Goal: Task Accomplishment & Management: Manage account settings

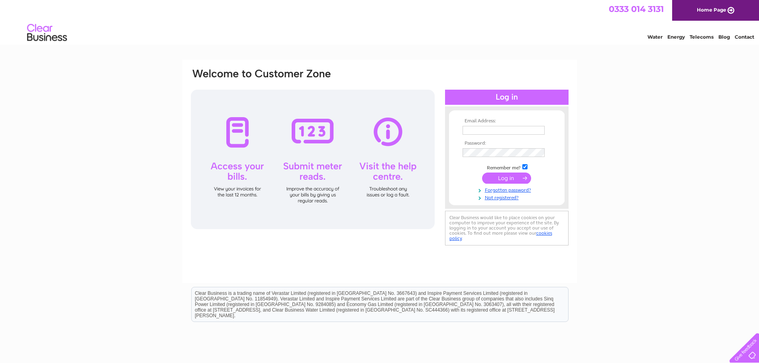
type input "jvcarroll@btconnect.com"
click at [502, 179] on input "submit" at bounding box center [506, 178] width 49 height 11
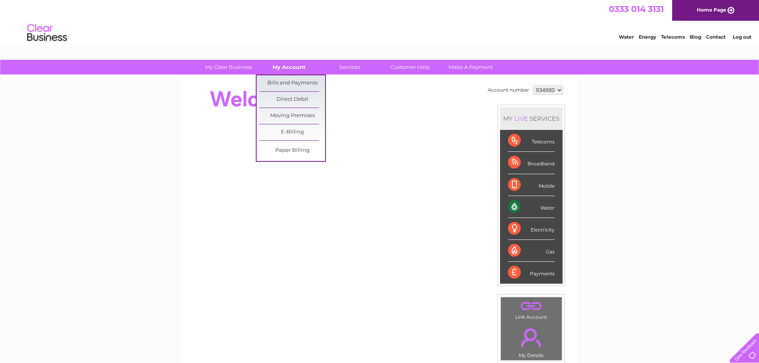
click at [282, 67] on link "My Account" at bounding box center [289, 67] width 66 height 15
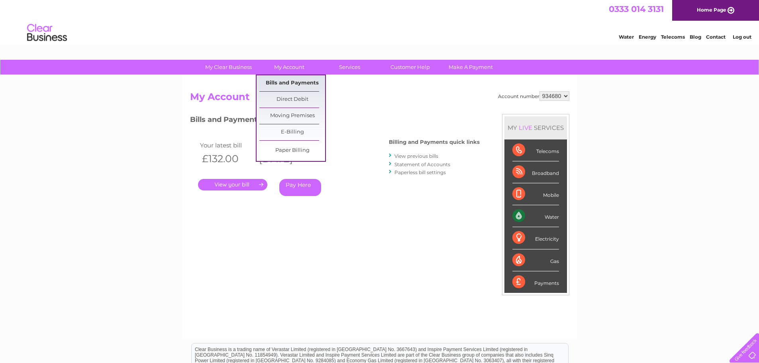
click at [288, 80] on link "Bills and Payments" at bounding box center [292, 83] width 66 height 16
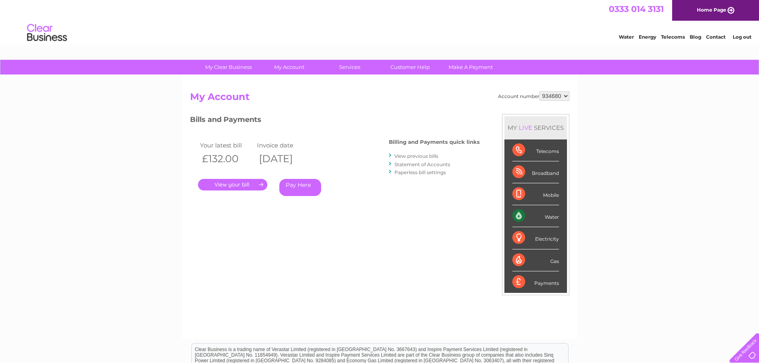
click at [240, 185] on link "." at bounding box center [232, 185] width 69 height 12
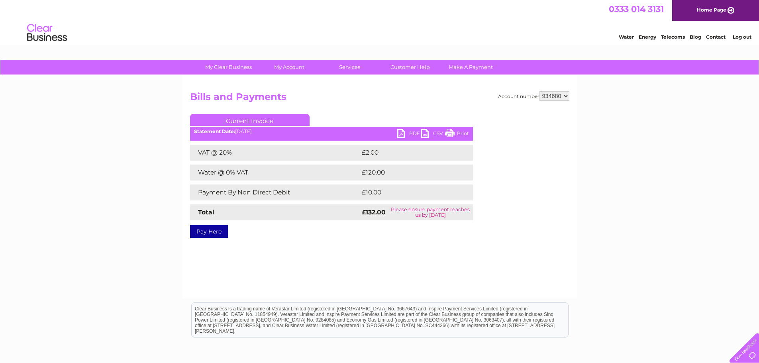
click at [405, 134] on link "PDF" at bounding box center [409, 135] width 24 height 12
click at [266, 116] on link "Current Invoice" at bounding box center [250, 120] width 120 height 12
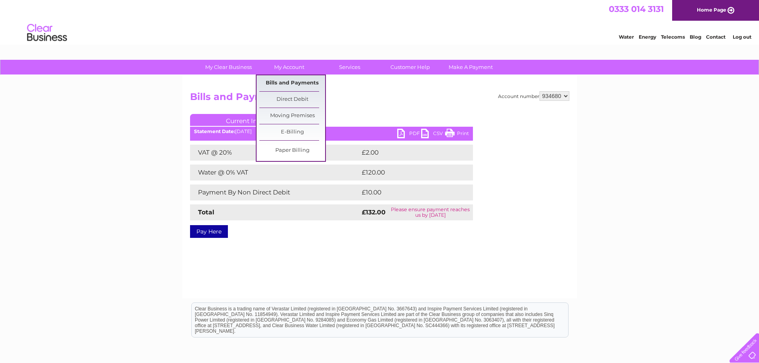
click at [302, 83] on link "Bills and Payments" at bounding box center [292, 83] width 66 height 16
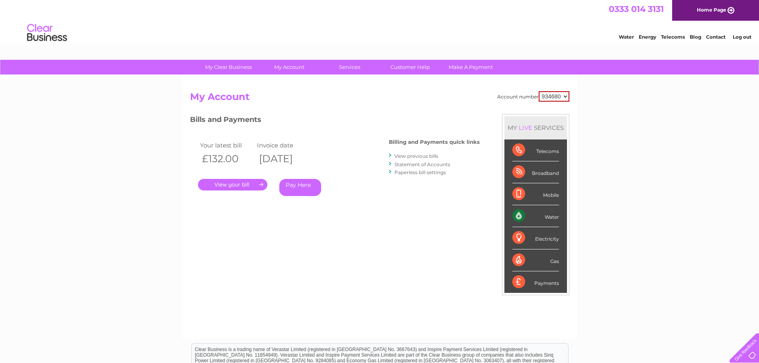
click at [410, 156] on link "View previous bills" at bounding box center [416, 156] width 44 height 6
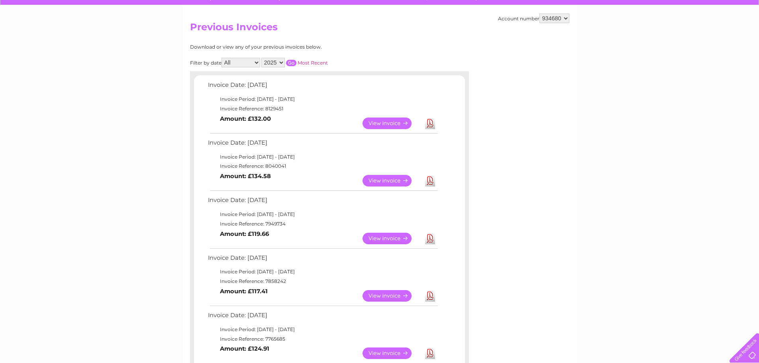
scroll to position [80, 0]
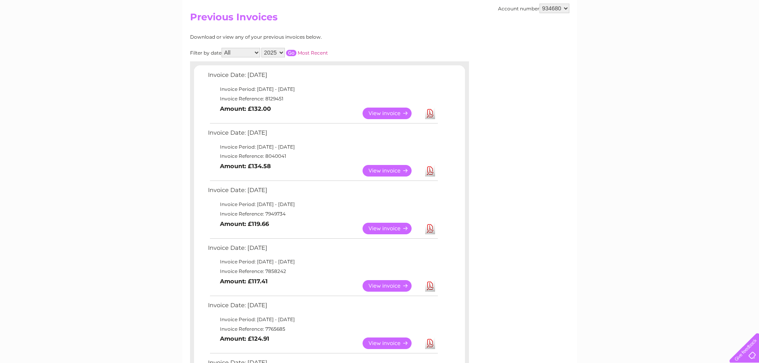
click at [383, 172] on link "View" at bounding box center [392, 171] width 59 height 12
